Goal: Find specific page/section: Find specific page/section

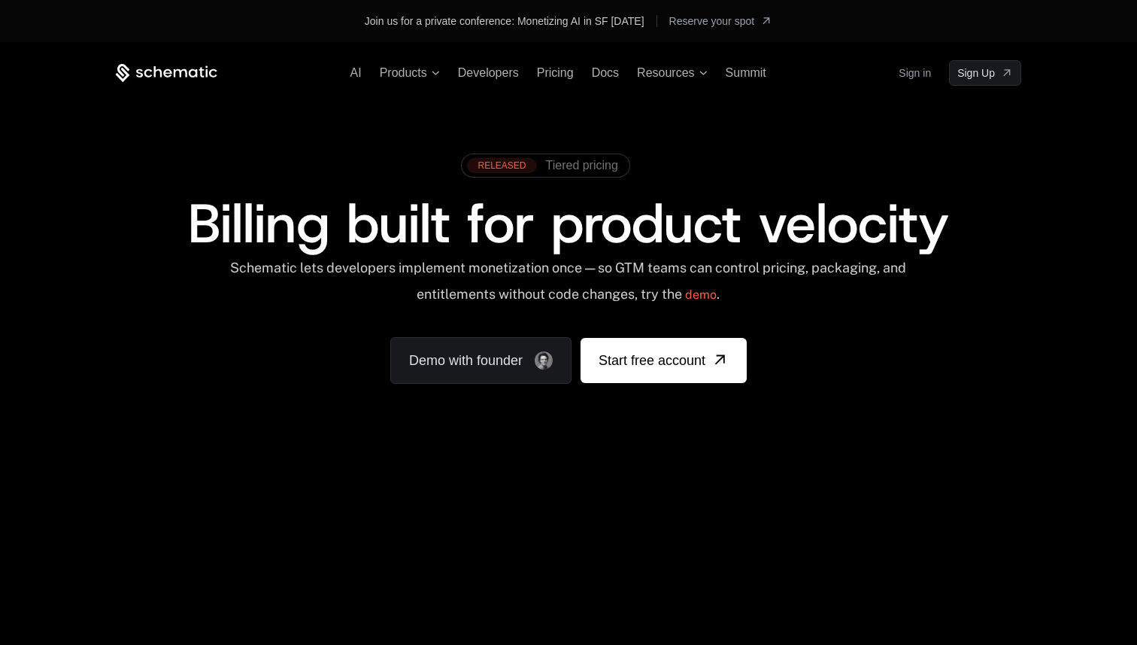
click at [909, 70] on link "Sign in" at bounding box center [915, 73] width 32 height 24
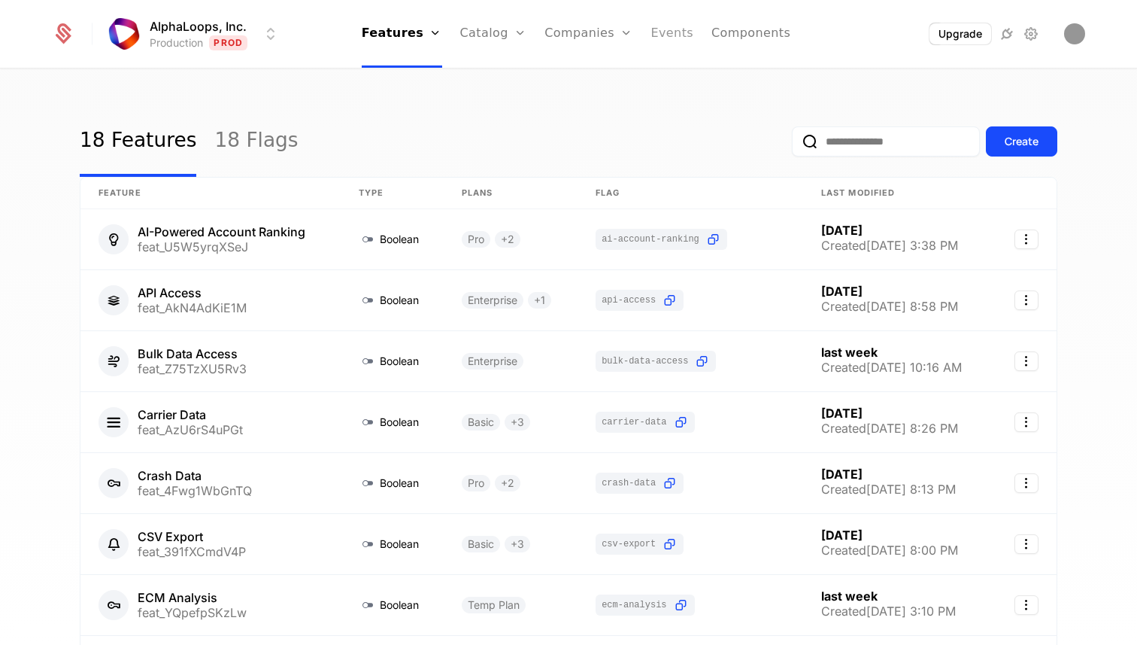
click at [651, 38] on link "Events" at bounding box center [672, 34] width 43 height 68
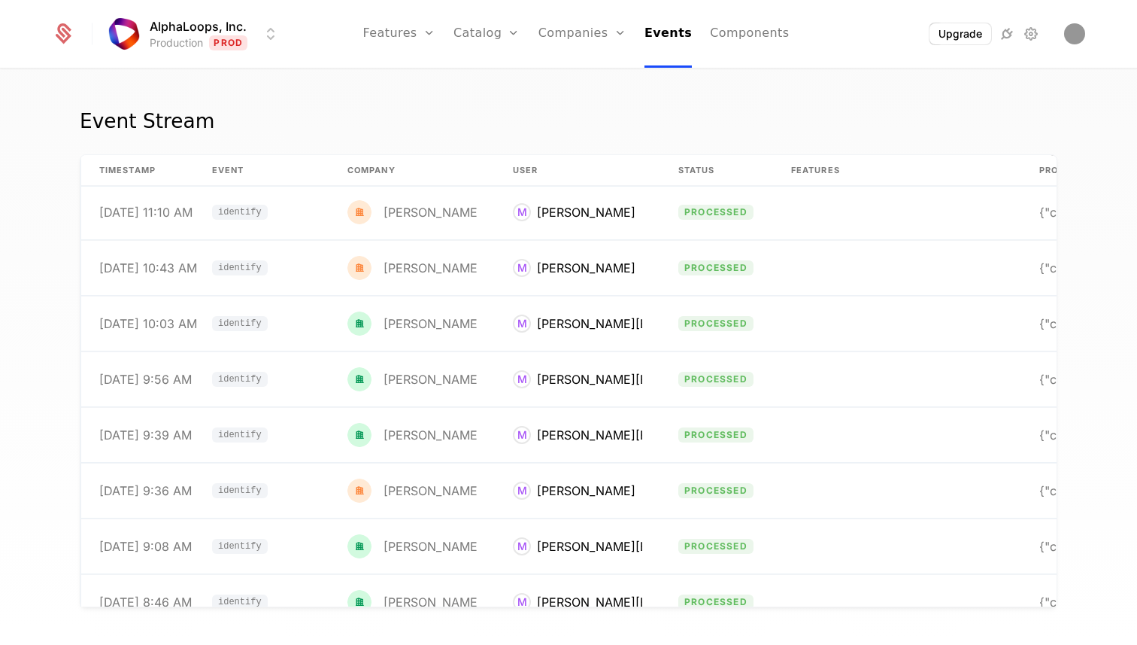
scroll to position [6404, 0]
